Goal: Entertainment & Leisure: Consume media (video, audio)

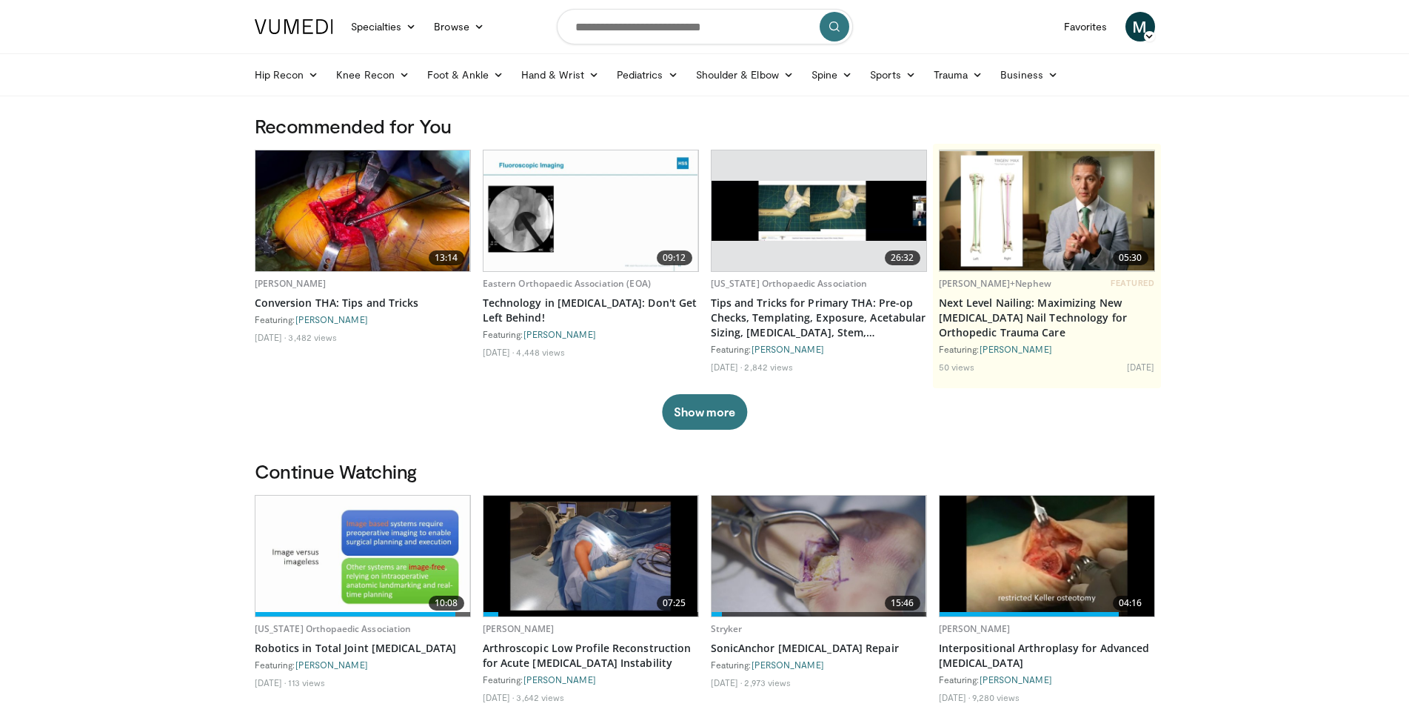
drag, startPoint x: 390, startPoint y: 557, endPoint x: 414, endPoint y: 577, distance: 31.6
click at [391, 556] on img at bounding box center [363, 555] width 215 height 121
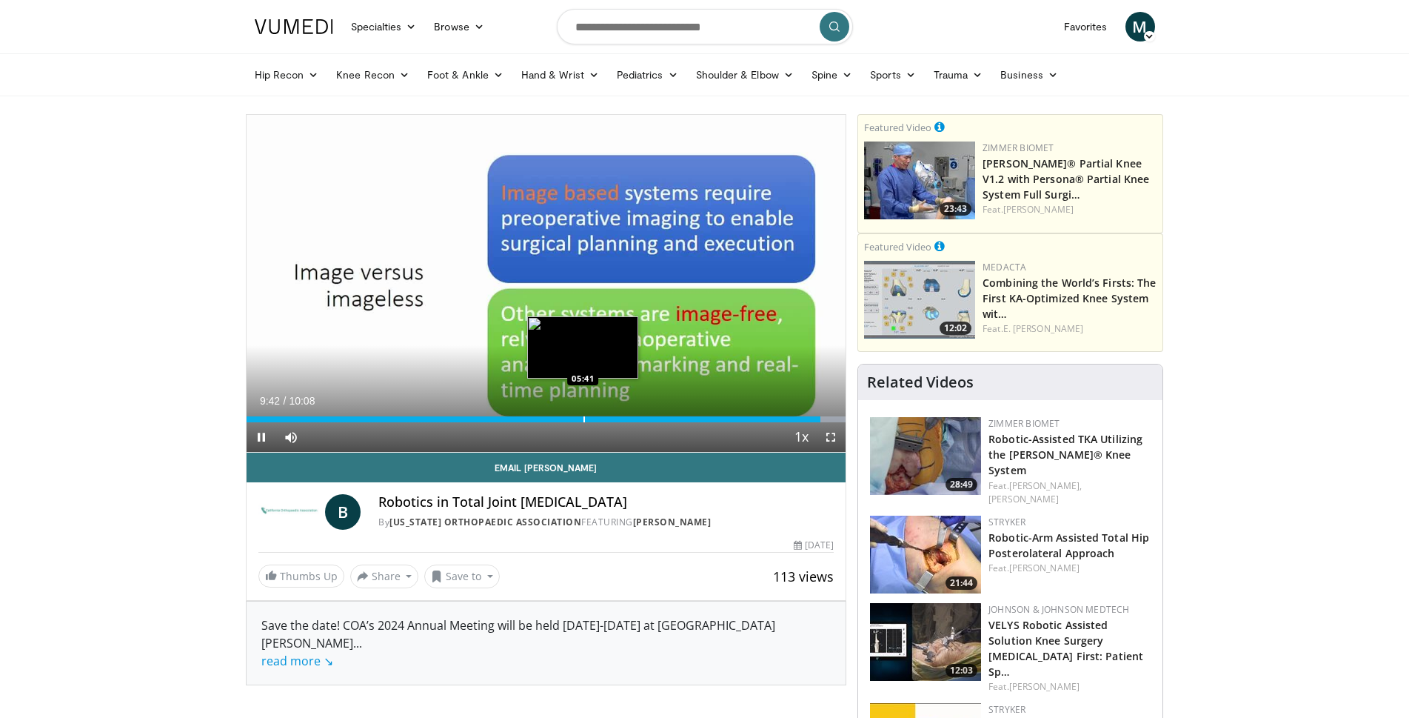
click at [584, 417] on div "Progress Bar" at bounding box center [584, 419] width 1 height 6
click at [597, 417] on div "10 seconds Tap to unmute" at bounding box center [547, 283] width 600 height 337
click at [598, 421] on div "Progress Bar" at bounding box center [598, 419] width 1 height 6
click at [590, 420] on div "Progress Bar" at bounding box center [590, 419] width 1 height 6
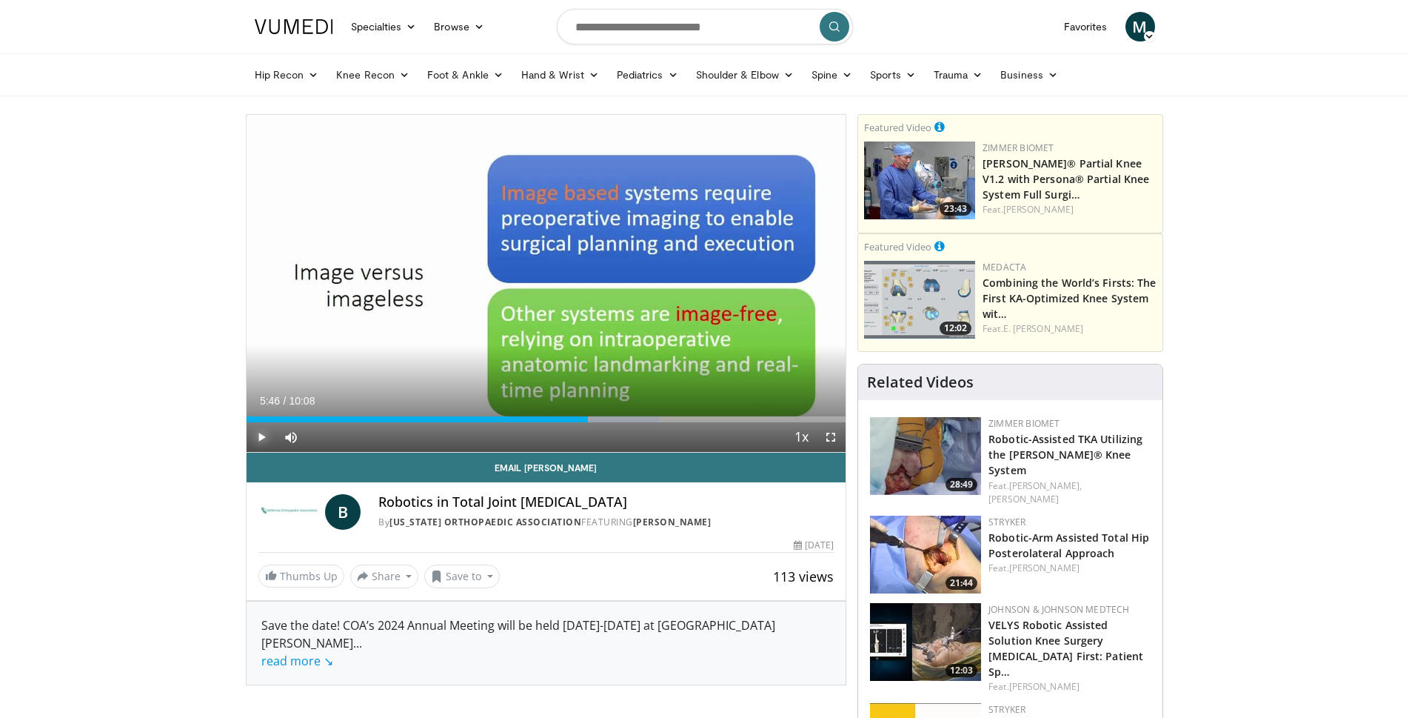
click at [261, 446] on span "Video Player" at bounding box center [262, 437] width 30 height 30
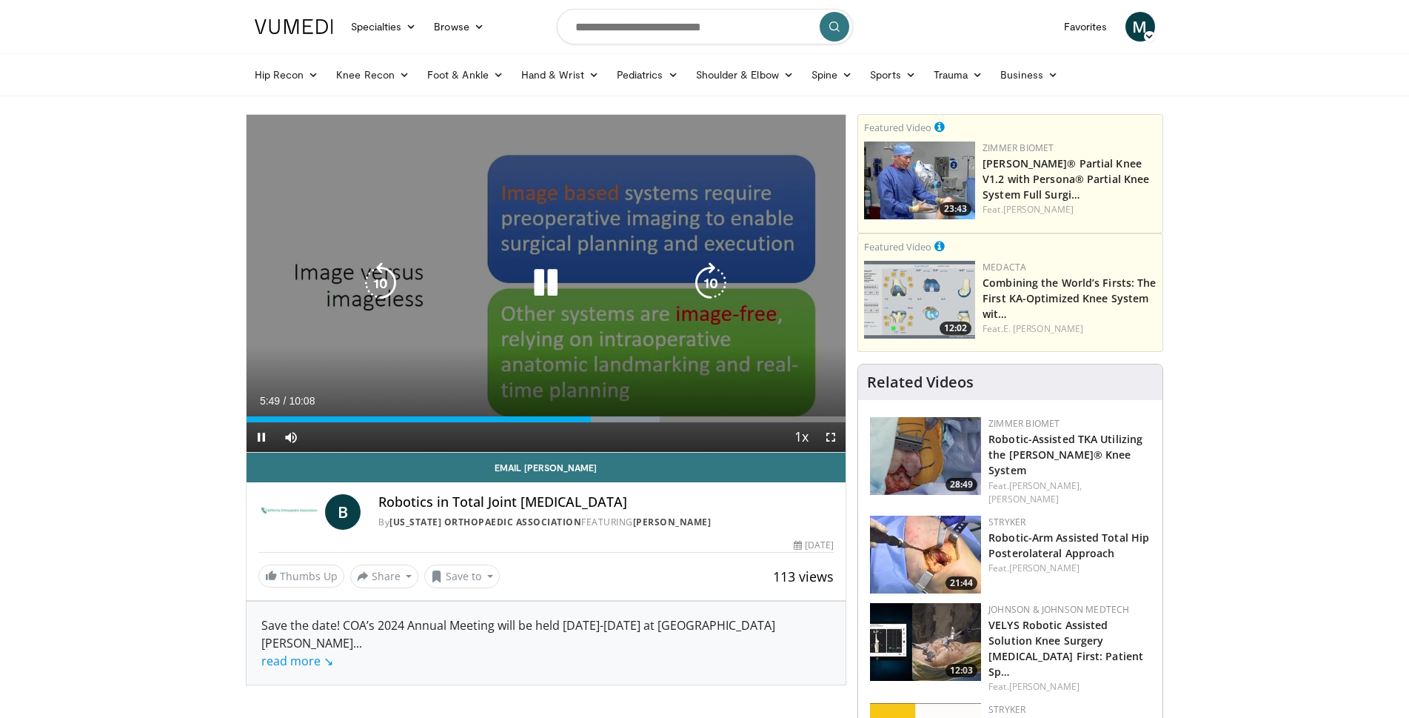
click at [543, 293] on icon "Video Player" at bounding box center [545, 282] width 41 height 41
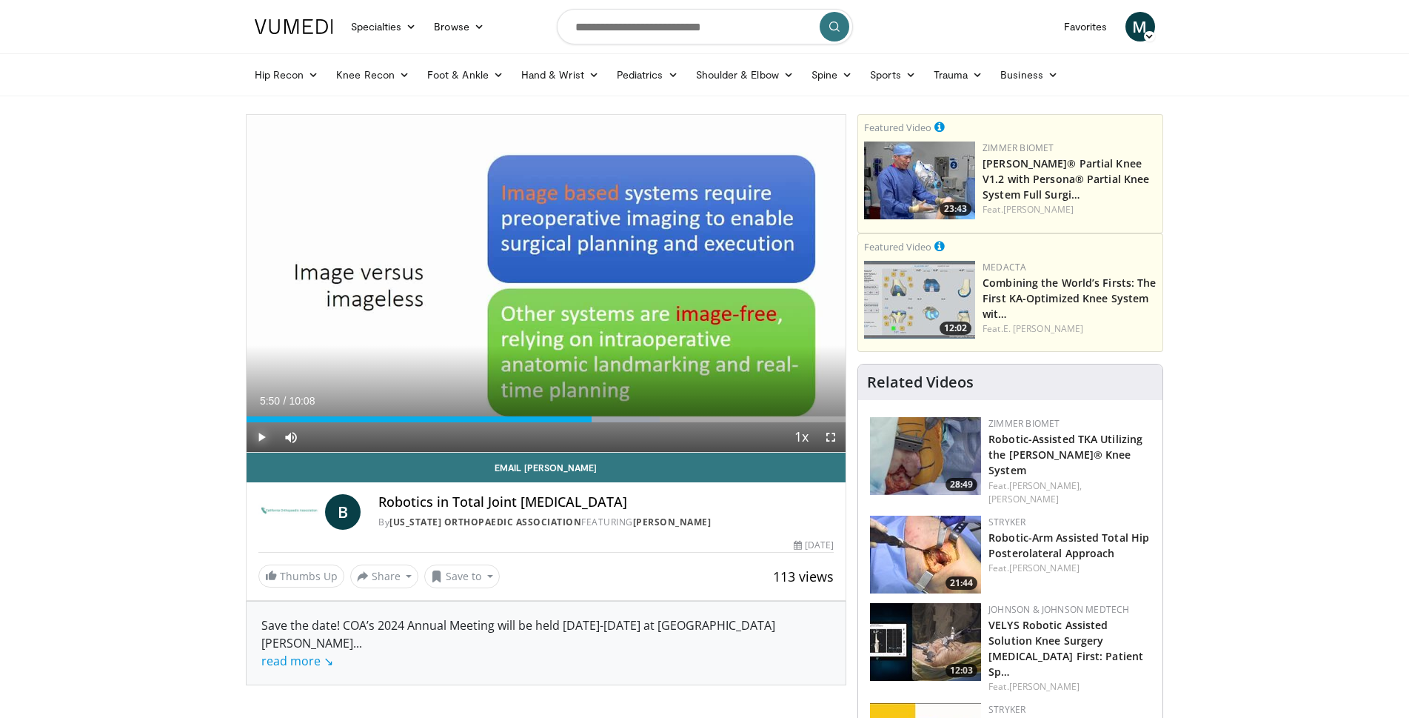
click at [251, 441] on span "Video Player" at bounding box center [262, 437] width 30 height 30
click at [584, 415] on div "Loaded : 68.96% 05:51 05:42" at bounding box center [547, 415] width 600 height 14
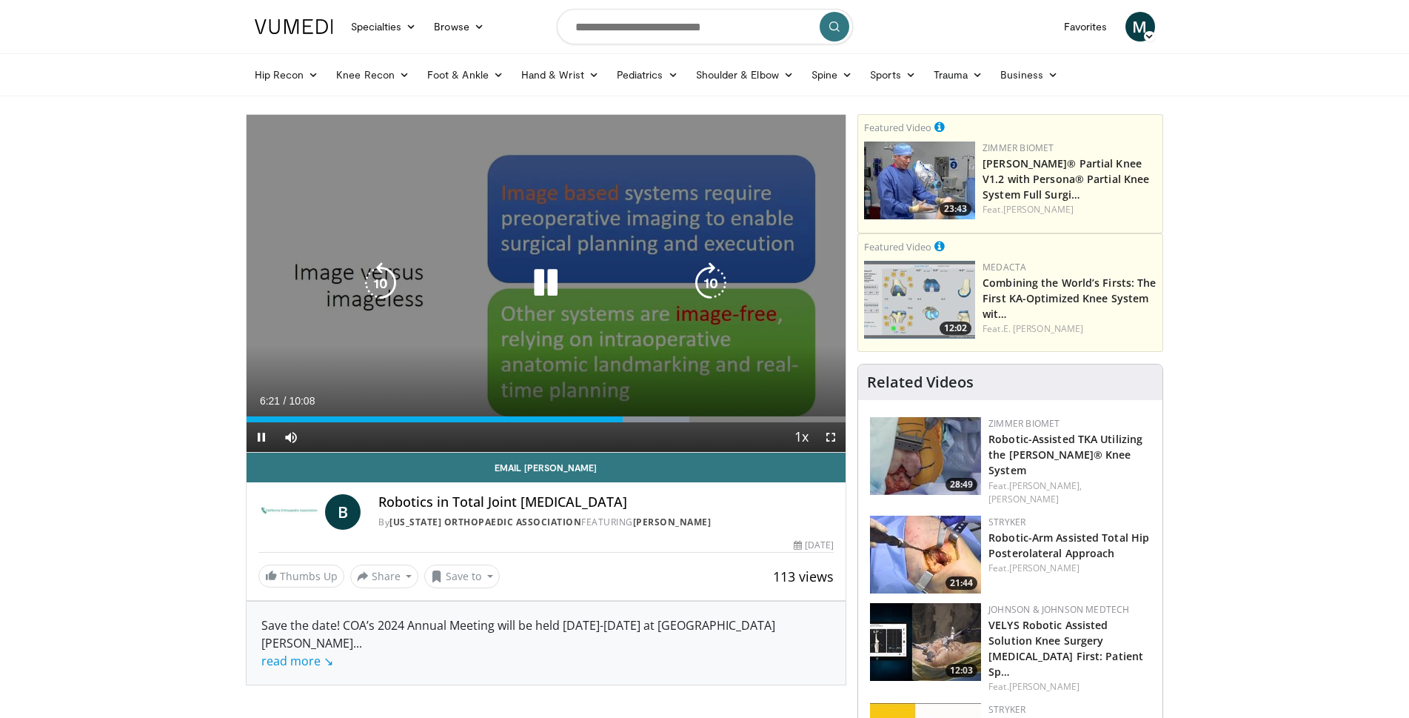
click at [547, 277] on icon "Video Player" at bounding box center [545, 282] width 41 height 41
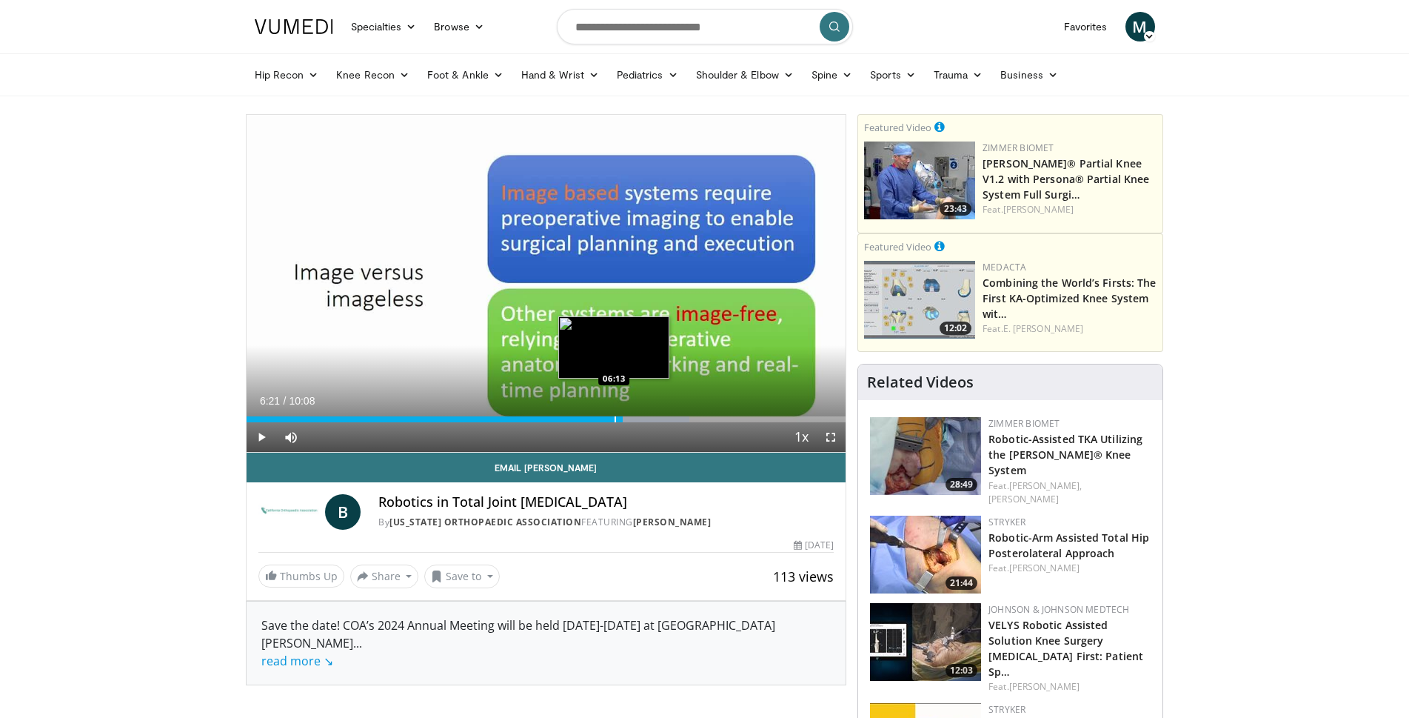
click at [608, 420] on div "06:21" at bounding box center [435, 419] width 376 height 6
click at [603, 418] on div "Progress Bar" at bounding box center [603, 419] width 1 height 6
click at [578, 418] on div "05:58" at bounding box center [423, 419] width 353 height 6
click at [588, 418] on div "Progress Bar" at bounding box center [588, 419] width 1 height 6
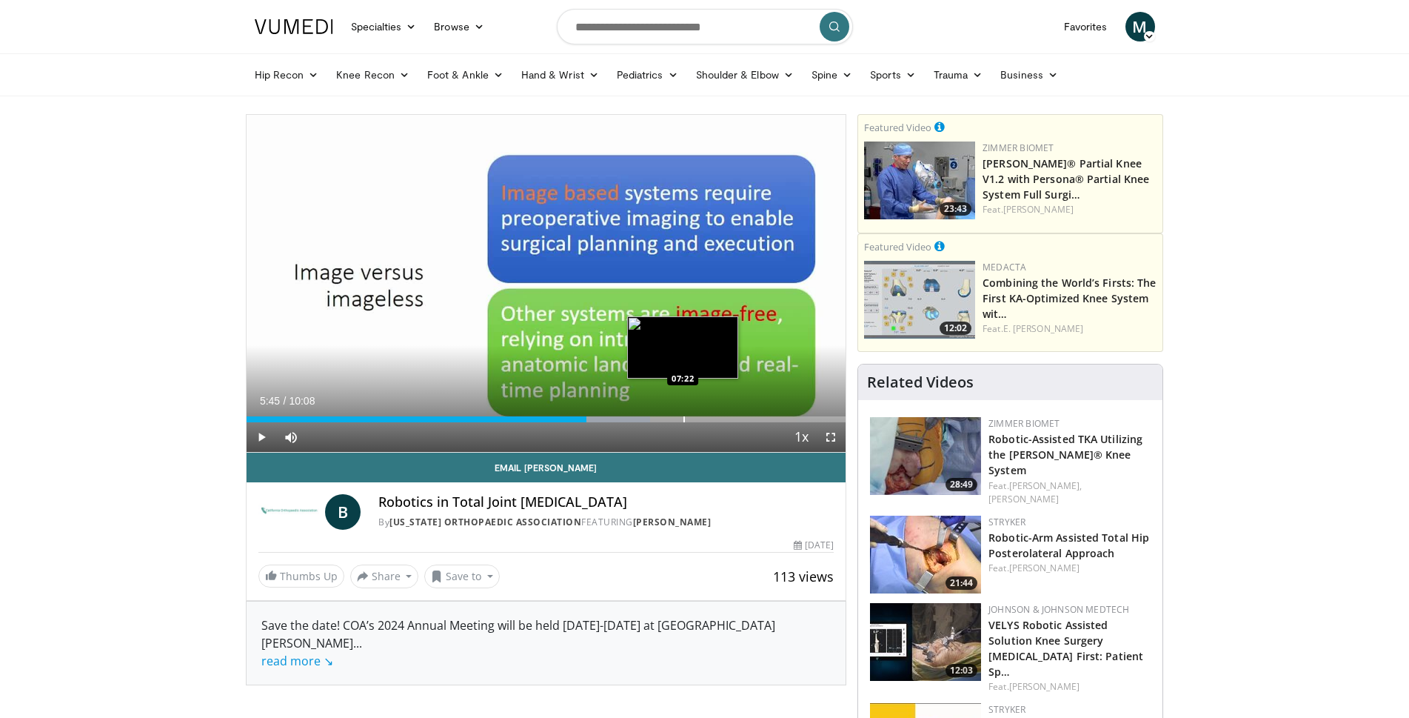
click at [684, 416] on div "Progress Bar" at bounding box center [684, 419] width 1 height 6
click at [641, 418] on div "Progress Bar" at bounding box center [641, 419] width 1 height 6
click at [651, 417] on div "Progress Bar" at bounding box center [651, 419] width 1 height 6
click at [635, 418] on div "06:50" at bounding box center [449, 419] width 405 height 6
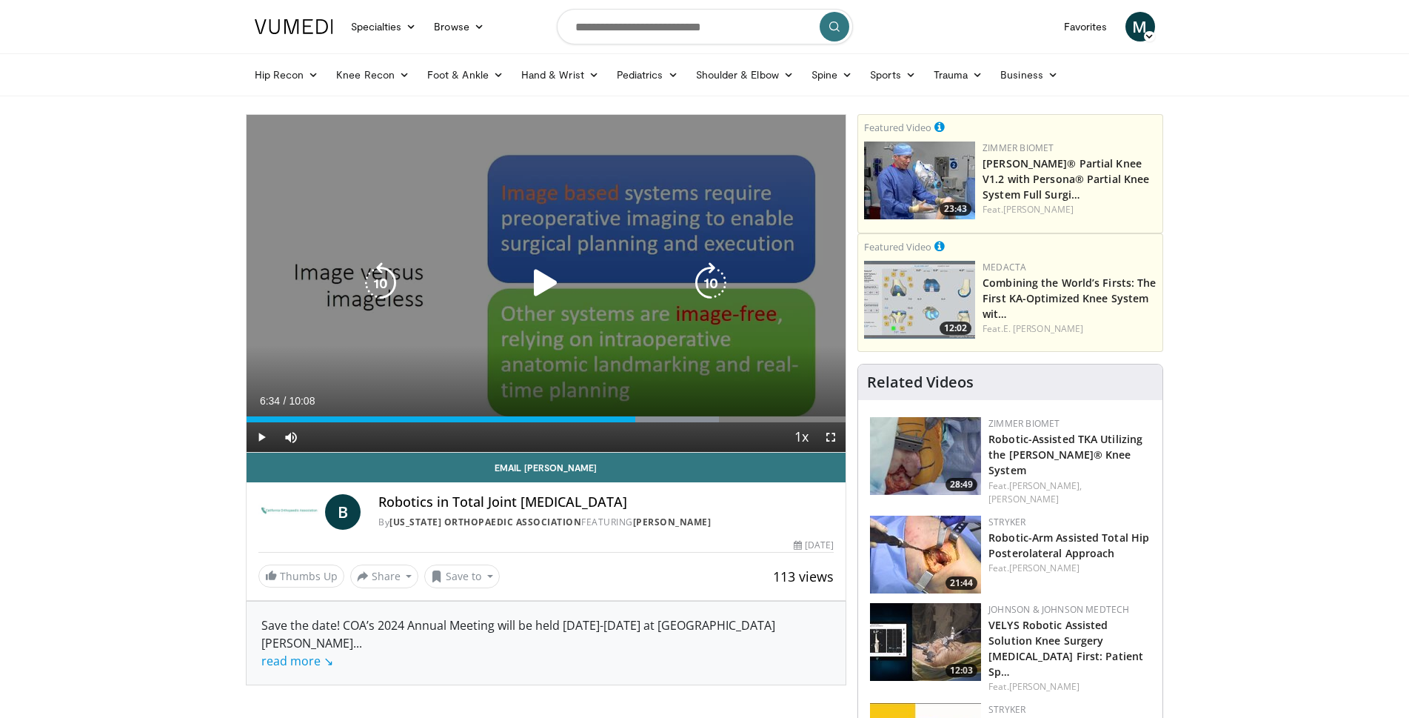
click at [531, 296] on icon "Video Player" at bounding box center [545, 282] width 41 height 41
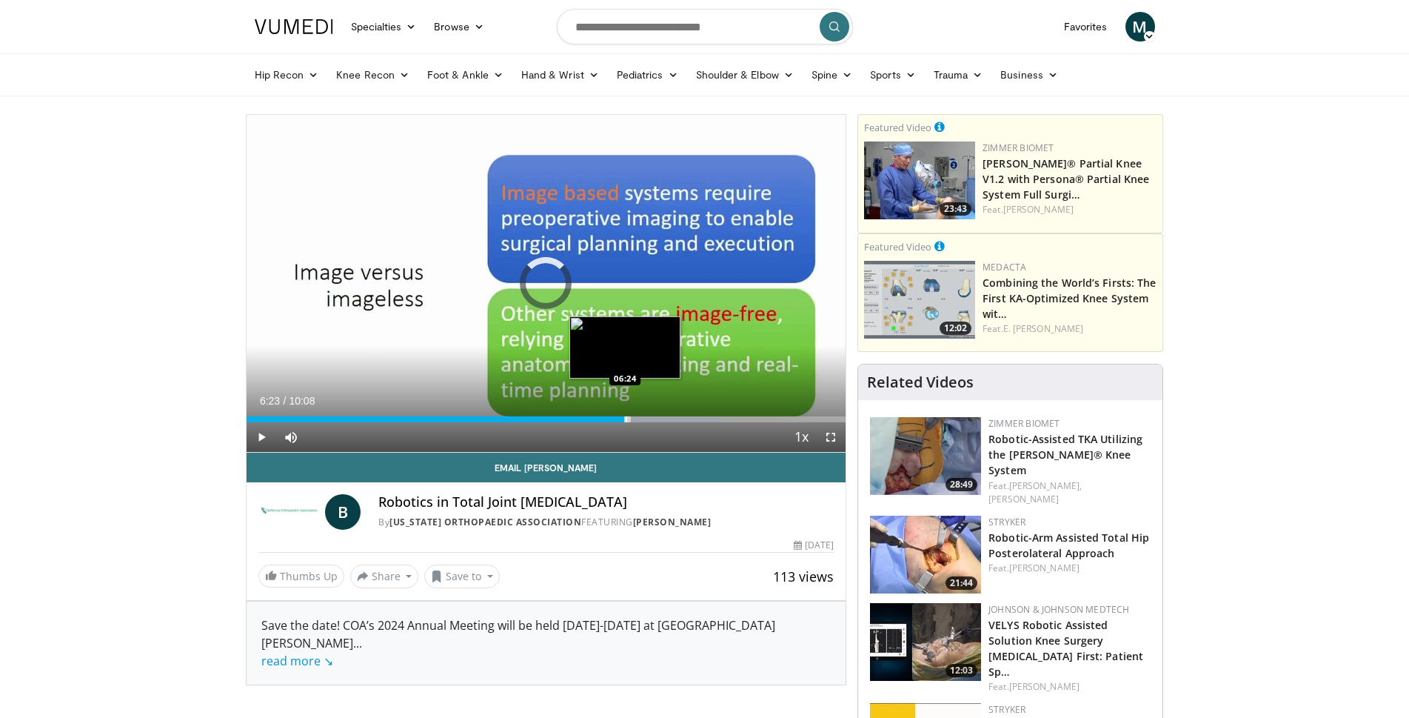
click at [626, 418] on div "Progress Bar" at bounding box center [626, 419] width 1 height 6
click at [632, 416] on div "06:33" at bounding box center [441, 419] width 388 height 6
click at [630, 415] on div "Loaded : 75.53% 06:32 06:29" at bounding box center [547, 415] width 600 height 14
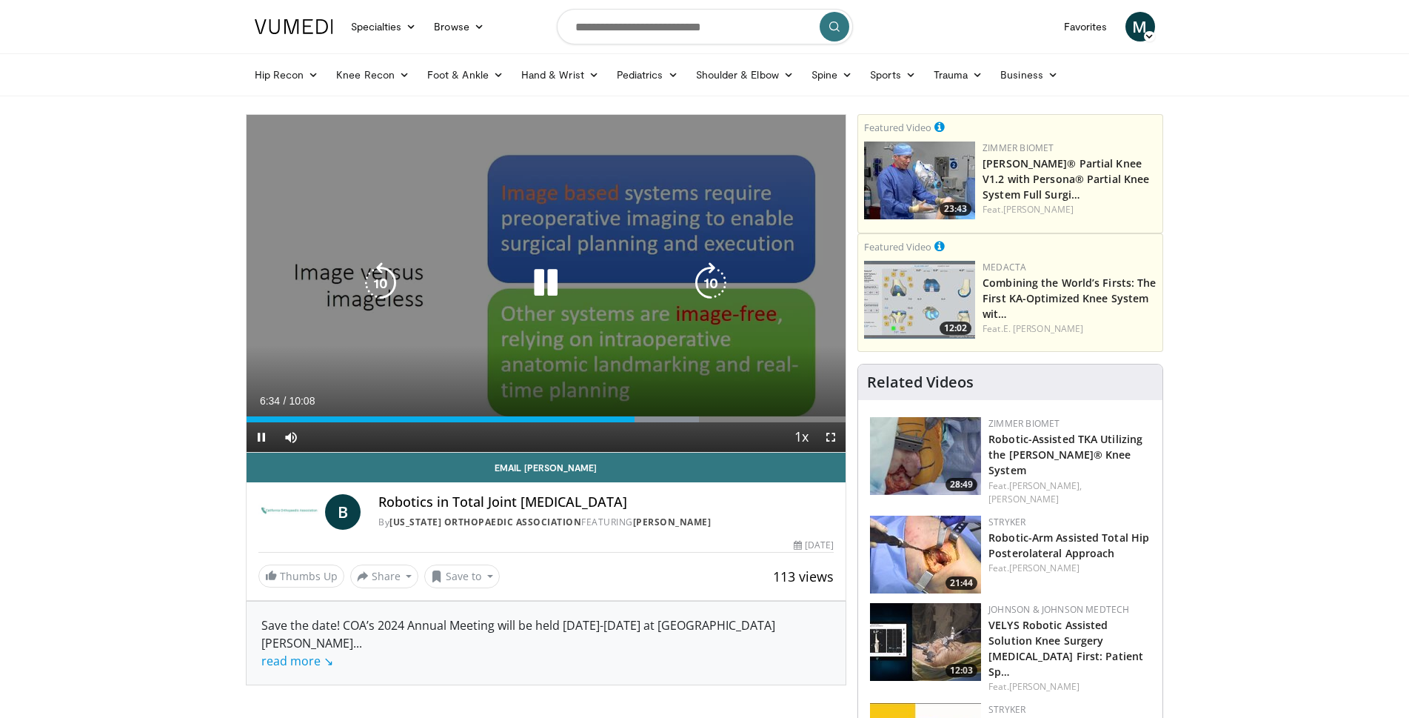
click at [545, 284] on icon "Video Player" at bounding box center [545, 282] width 41 height 41
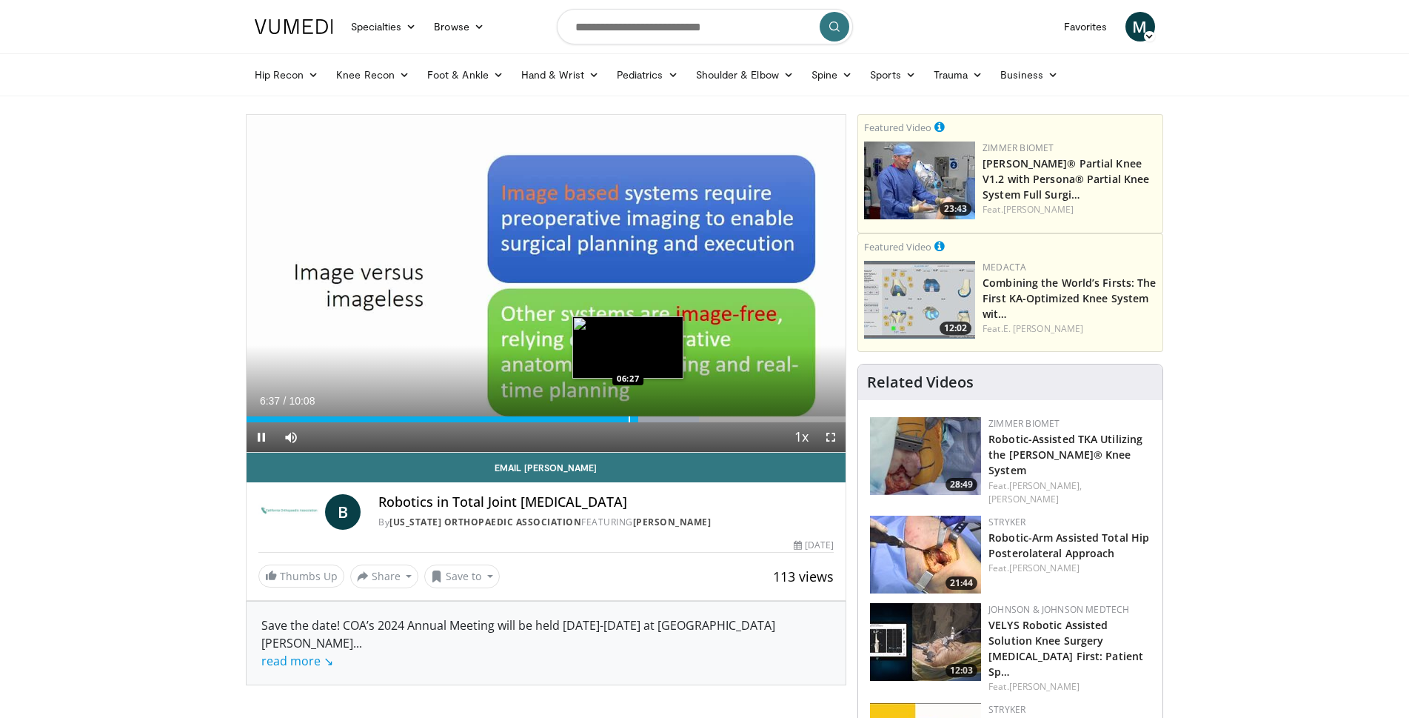
click at [627, 416] on div "06:37" at bounding box center [443, 419] width 393 height 6
click at [633, 416] on div "Progress Bar" at bounding box center [632, 419] width 1 height 6
click at [619, 414] on div "Loaded : 62.39% 06:33 06:18" at bounding box center [547, 415] width 600 height 14
click at [642, 413] on div "Loaded : 72.36% 06:20 06:41" at bounding box center [547, 415] width 600 height 14
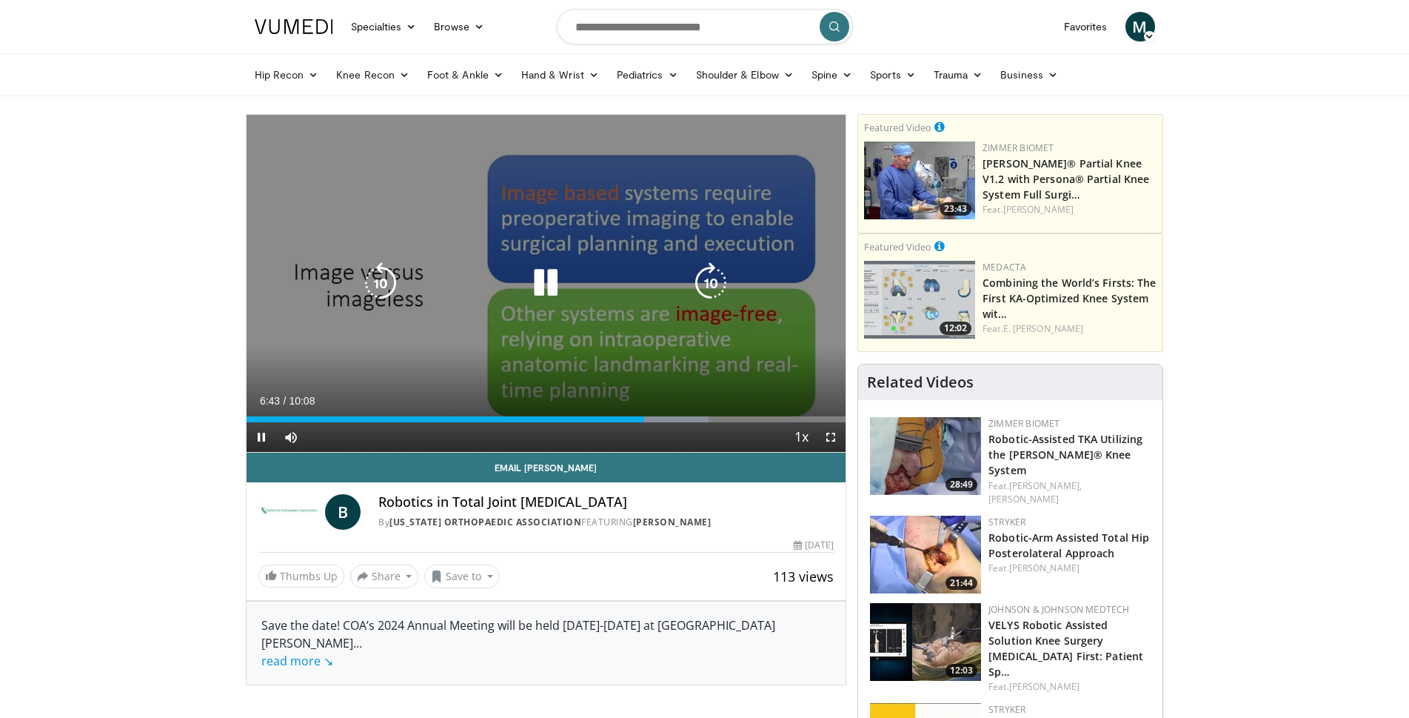
click at [554, 285] on icon "Video Player" at bounding box center [545, 282] width 41 height 41
click at [585, 336] on div "10 seconds Tap to unmute" at bounding box center [547, 283] width 600 height 337
click at [563, 304] on icon "Video Player" at bounding box center [545, 282] width 41 height 41
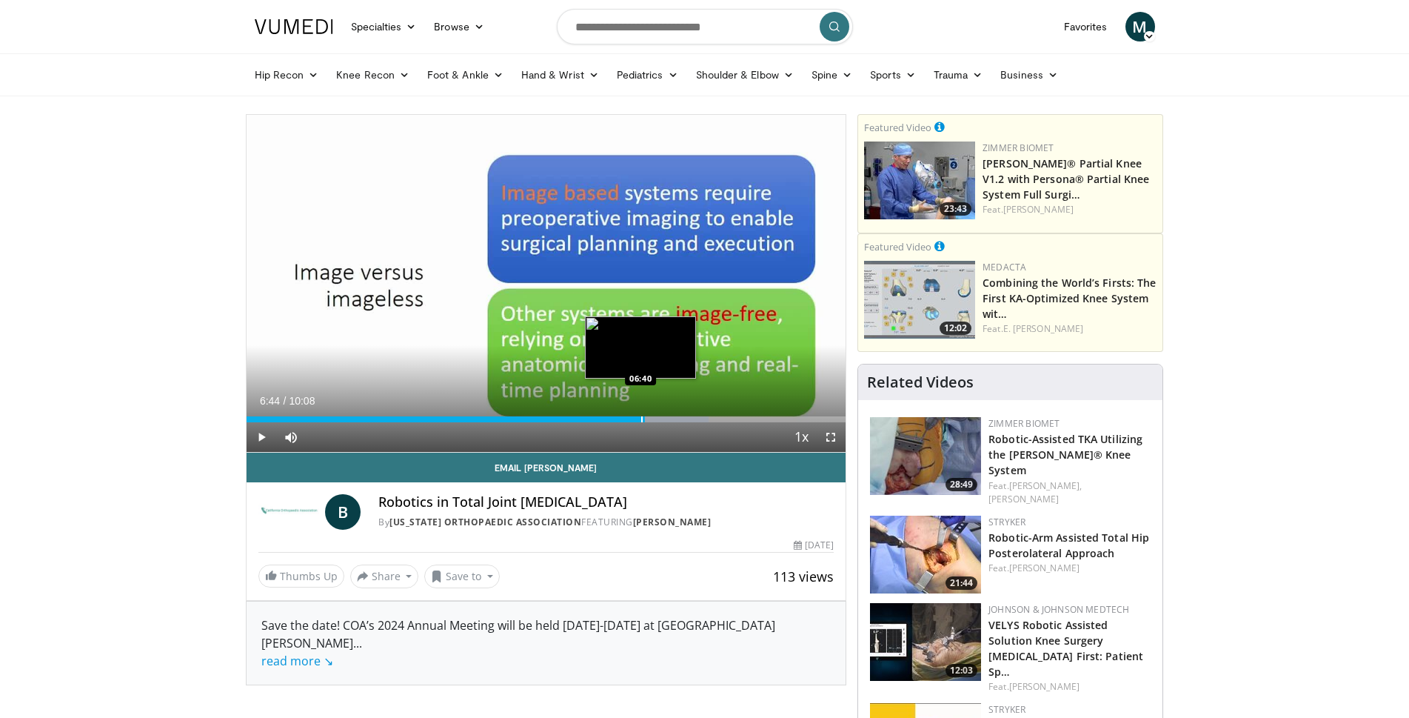
click at [641, 418] on div "Progress Bar" at bounding box center [641, 419] width 1 height 6
click at [637, 418] on div "Progress Bar" at bounding box center [637, 419] width 1 height 6
click at [635, 418] on div "Progress Bar" at bounding box center [635, 419] width 1 height 6
click at [641, 418] on div "Progress Bar" at bounding box center [641, 419] width 1 height 6
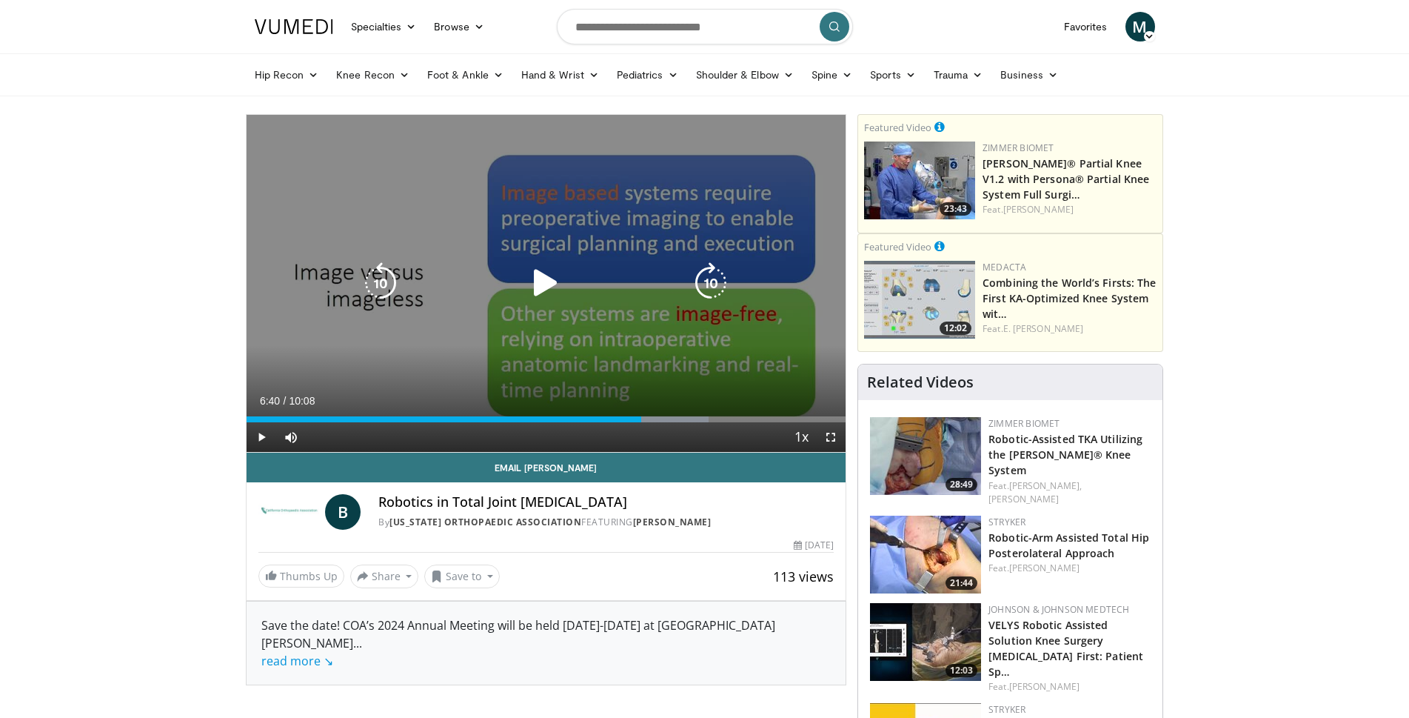
click at [554, 299] on icon "Video Player" at bounding box center [545, 282] width 41 height 41
click at [550, 285] on icon "Video Player" at bounding box center [545, 282] width 41 height 41
click at [558, 285] on icon "Video Player" at bounding box center [545, 282] width 41 height 41
click at [544, 281] on icon "Video Player" at bounding box center [545, 282] width 41 height 41
click at [552, 293] on icon "Video Player" at bounding box center [545, 282] width 41 height 41
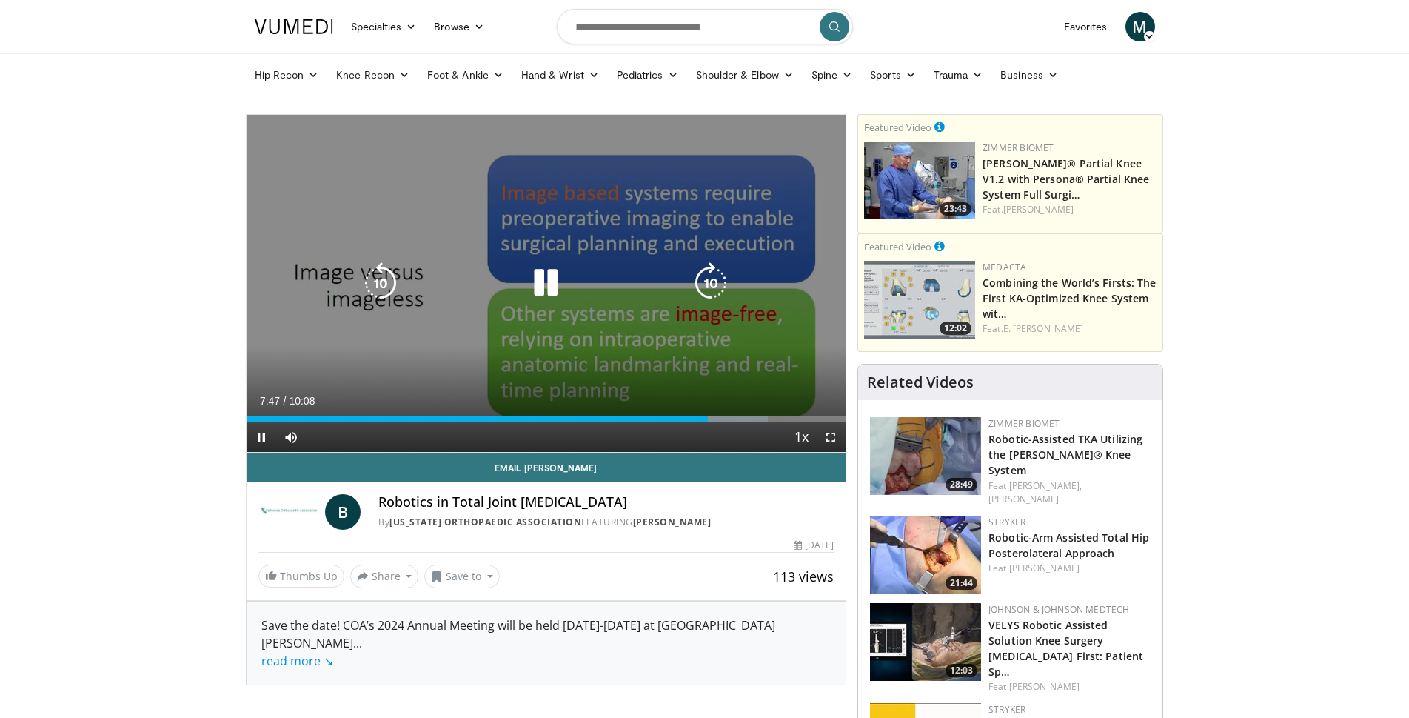
click at [716, 271] on icon "Video Player" at bounding box center [710, 282] width 41 height 41
click at [712, 280] on icon "Video Player" at bounding box center [710, 282] width 41 height 41
click at [713, 281] on icon "Video Player" at bounding box center [710, 282] width 41 height 41
click at [721, 292] on icon "Video Player" at bounding box center [710, 282] width 41 height 41
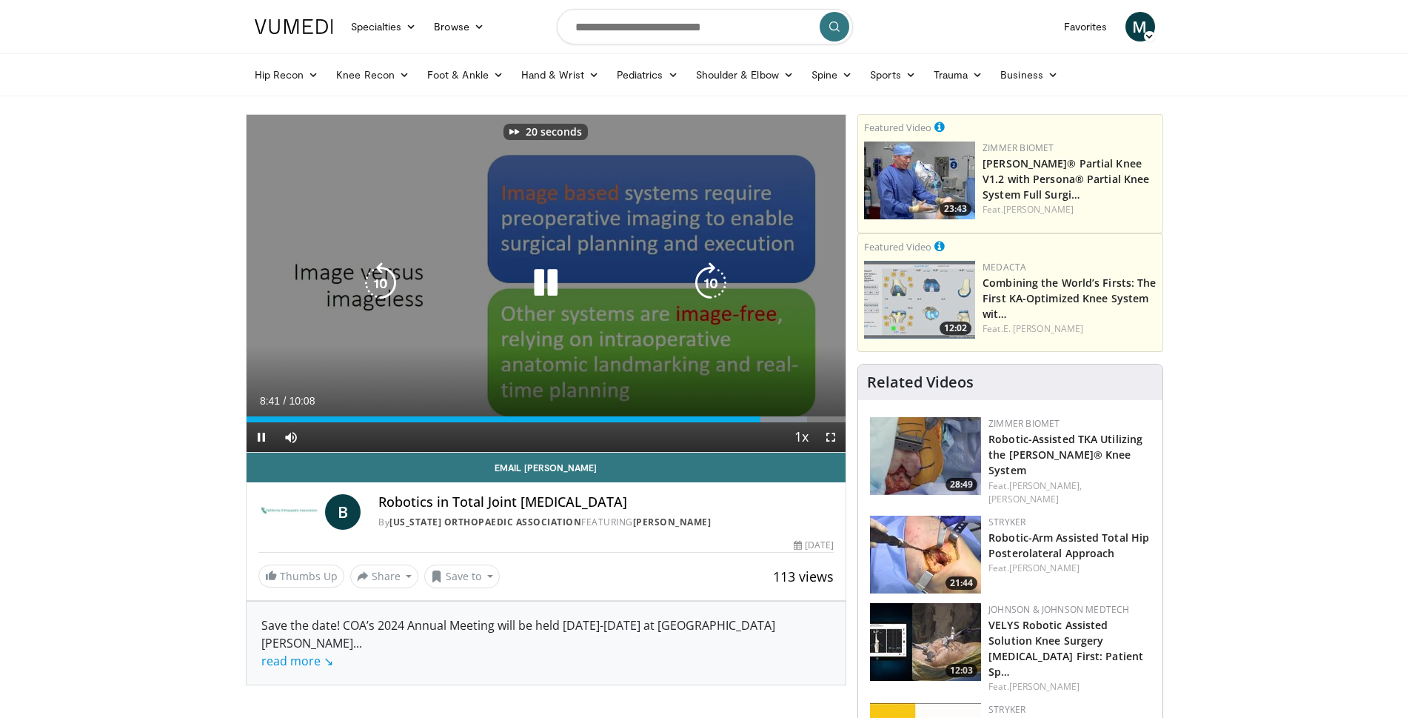
click at [721, 292] on icon "Video Player" at bounding box center [710, 282] width 41 height 41
click at [563, 273] on icon "Video Player" at bounding box center [545, 282] width 41 height 41
click at [548, 287] on icon "Video Player" at bounding box center [545, 282] width 41 height 41
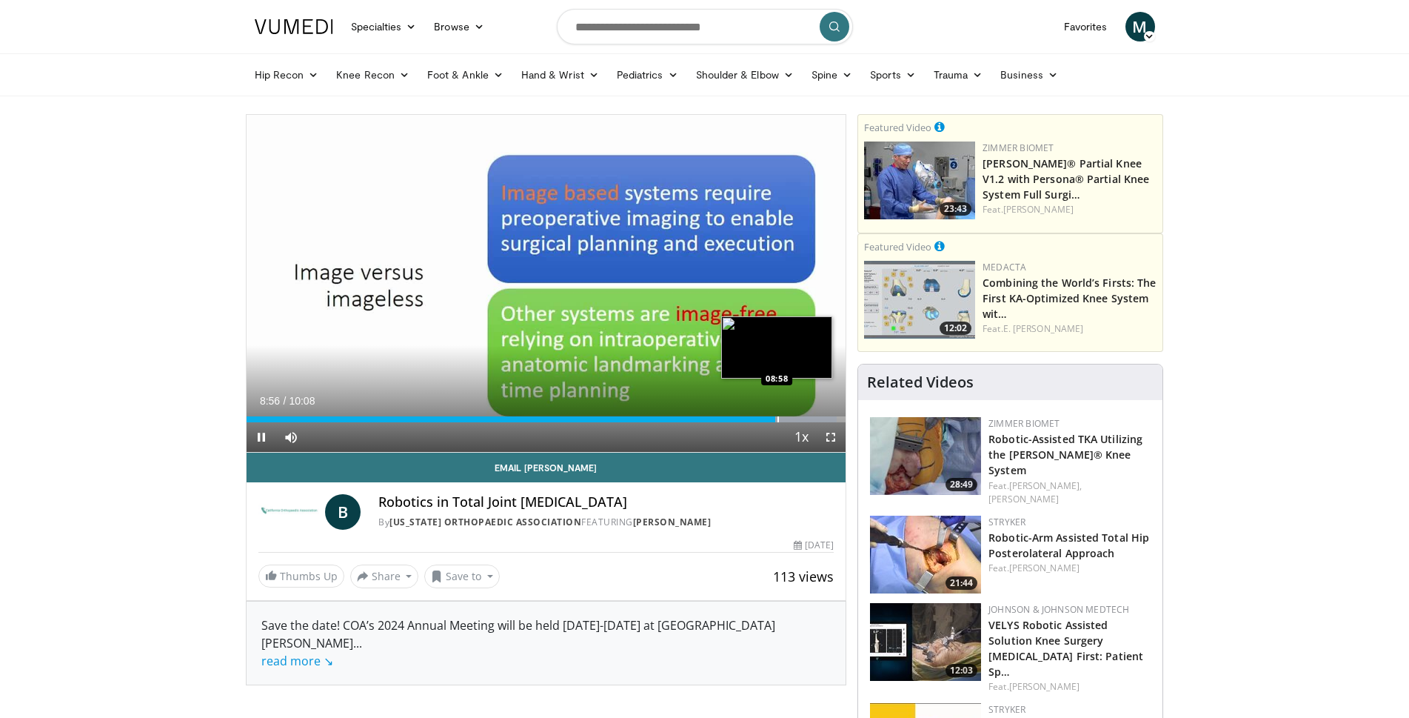
click at [778, 419] on div "Progress Bar" at bounding box center [778, 419] width 1 height 6
click at [784, 418] on div "Progress Bar" at bounding box center [784, 419] width 1 height 6
click at [789, 418] on div "Progress Bar" at bounding box center [789, 419] width 1 height 6
click at [798, 418] on div "Progress Bar" at bounding box center [798, 419] width 1 height 6
click at [804, 421] on div "Progress Bar" at bounding box center [802, 419] width 1 height 6
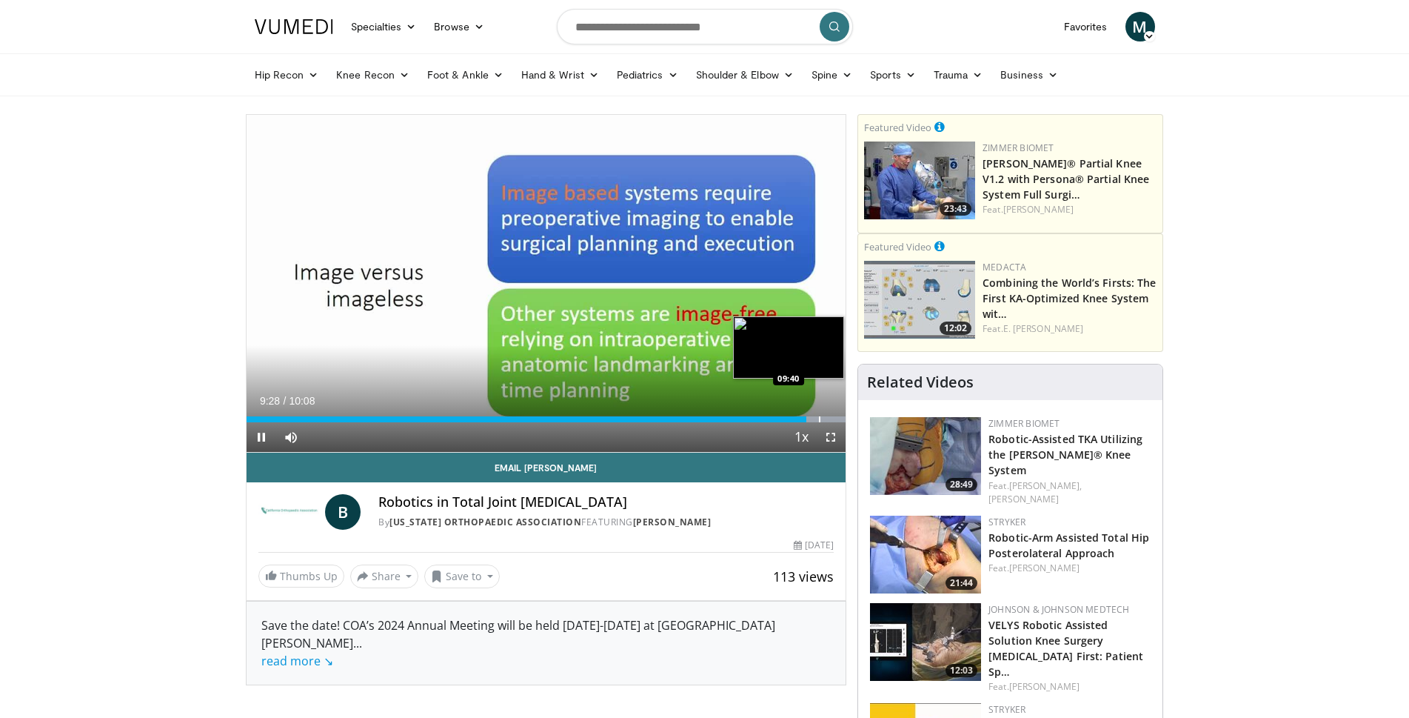
click at [819, 421] on div "Progress Bar" at bounding box center [819, 419] width 1 height 6
click at [821, 418] on div "Progress Bar" at bounding box center [821, 419] width 1 height 6
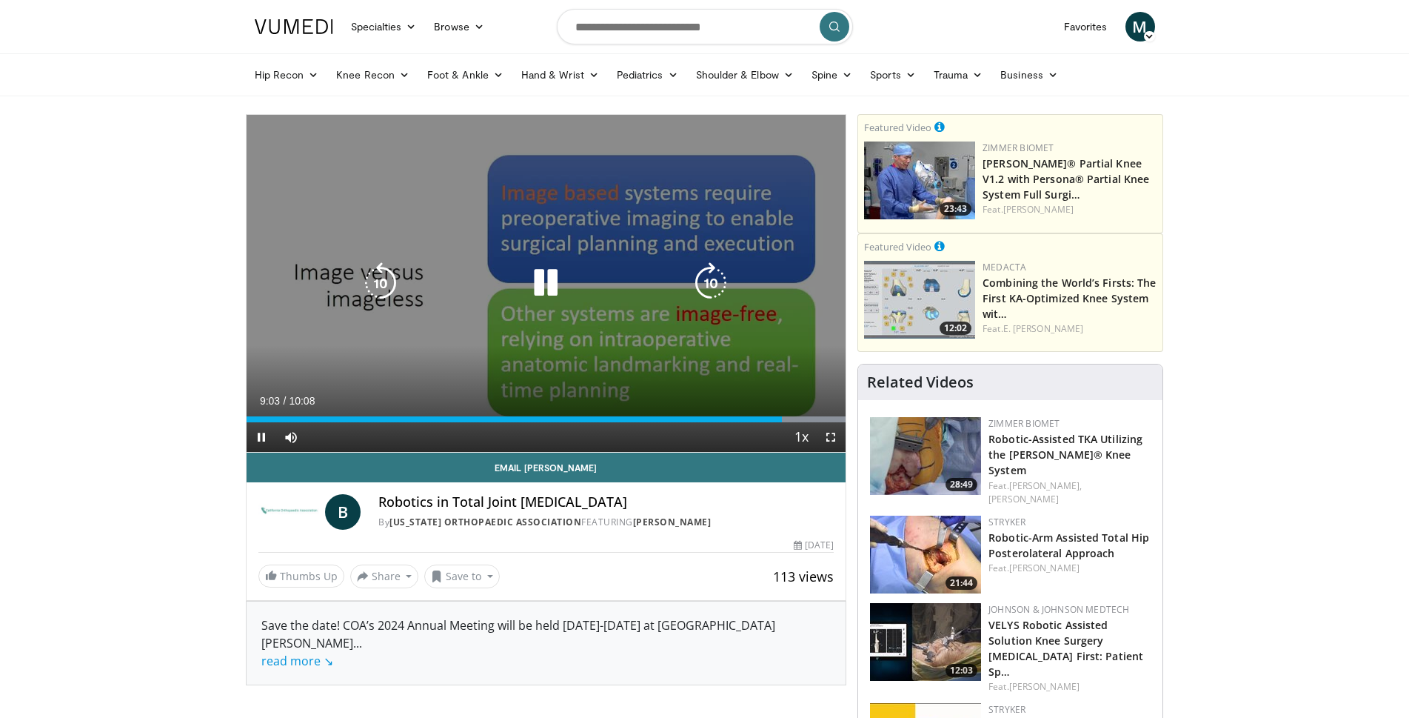
click at [567, 282] on div "Video Player" at bounding box center [546, 283] width 360 height 30
click at [550, 274] on icon "Video Player" at bounding box center [545, 282] width 41 height 41
